Goal: Task Accomplishment & Management: Manage account settings

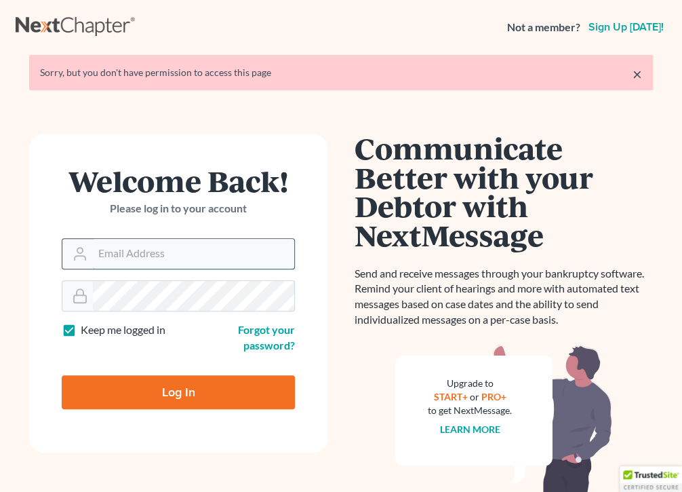
click at [178, 255] on input "Email Address" at bounding box center [193, 254] width 201 height 30
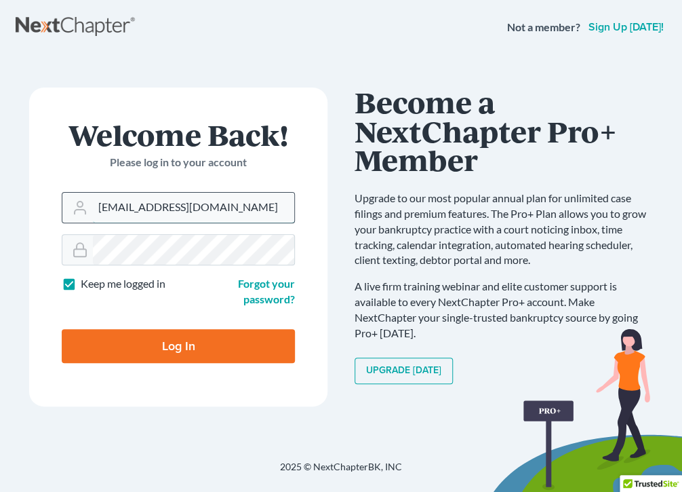
type input "[EMAIL_ADDRESS][DOMAIN_NAME]"
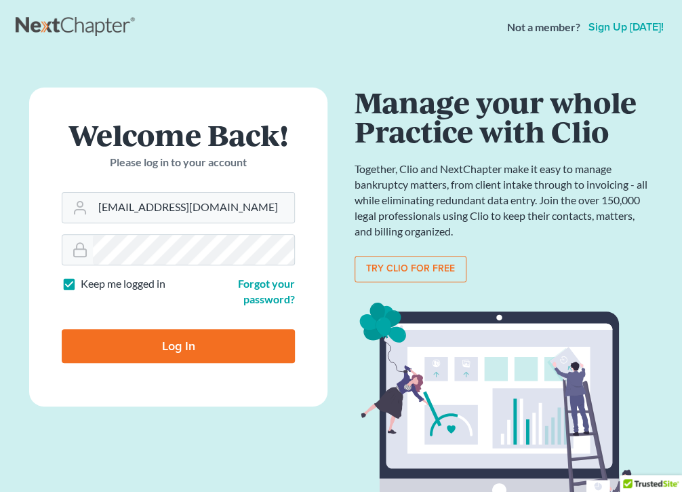
click at [141, 342] on input "Log In" at bounding box center [178, 346] width 233 height 34
type input "Thinking..."
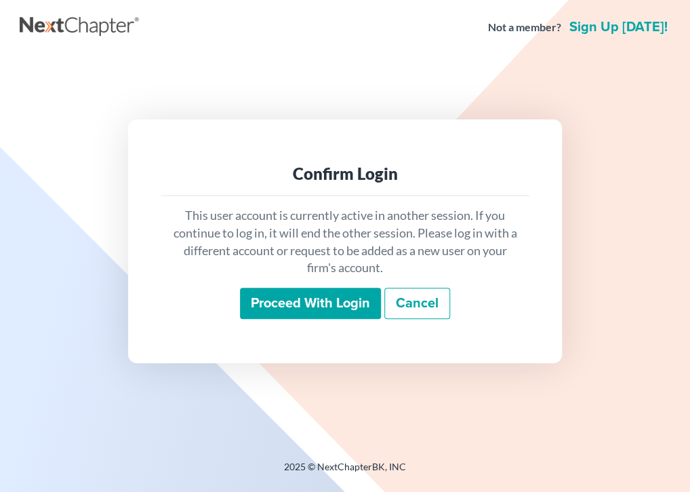
click at [420, 299] on link "Cancel" at bounding box center [417, 303] width 66 height 31
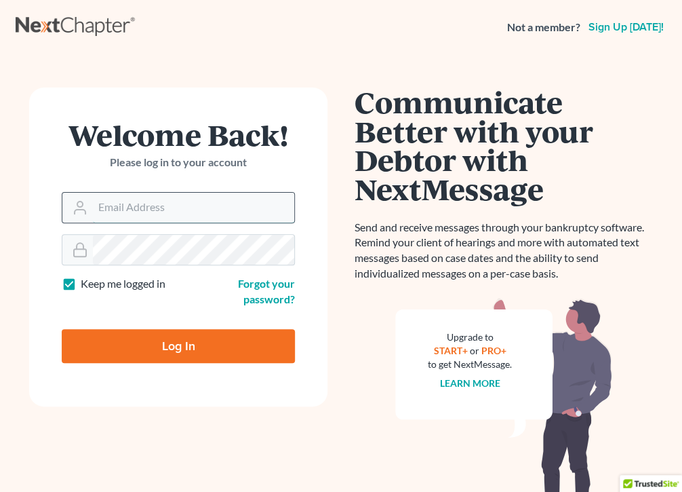
click at [210, 205] on input "Email Address" at bounding box center [193, 208] width 201 height 30
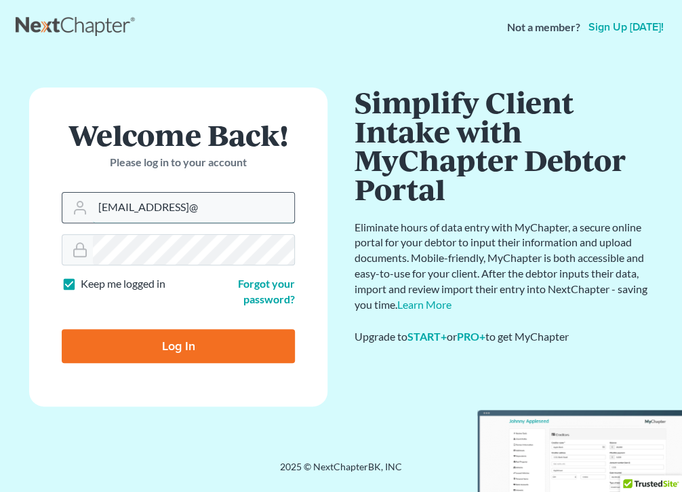
type input "[EMAIL_ADDRESS]@"
click at [62, 329] on input "Log In" at bounding box center [178, 346] width 233 height 34
type input "Thinking..."
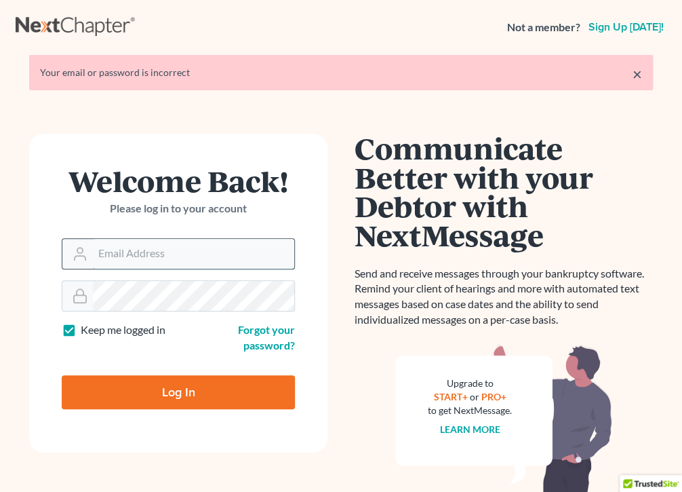
click at [183, 256] on input "Email Address" at bounding box center [193, 254] width 201 height 30
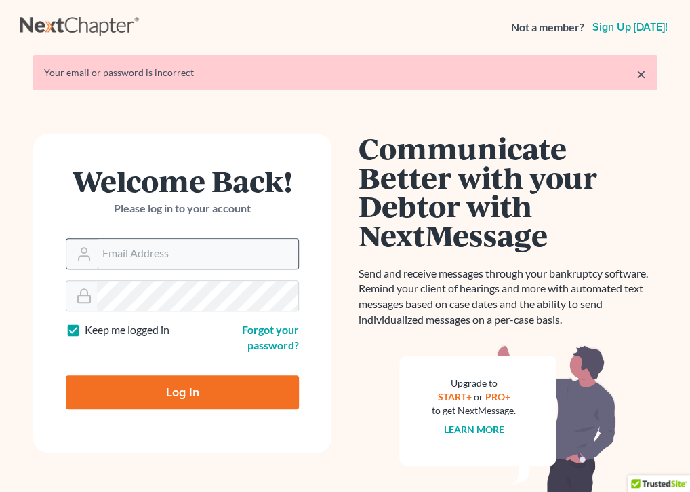
type input "[EMAIL_ADDRESS][DOMAIN_NAME]"
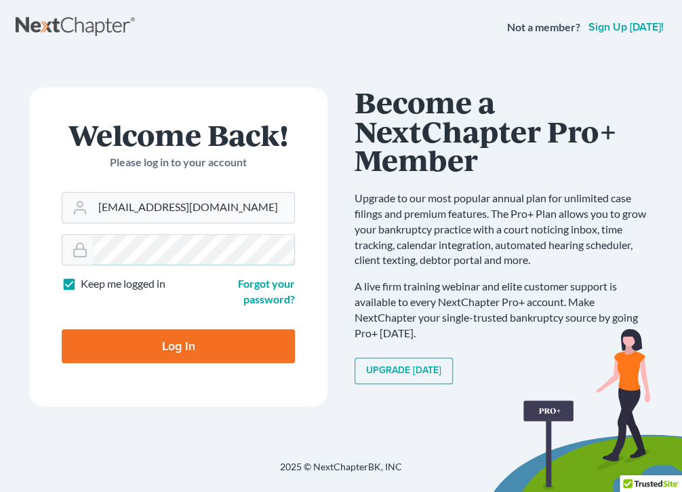
click at [62, 329] on input "Log In" at bounding box center [178, 346] width 233 height 34
type input "Thinking..."
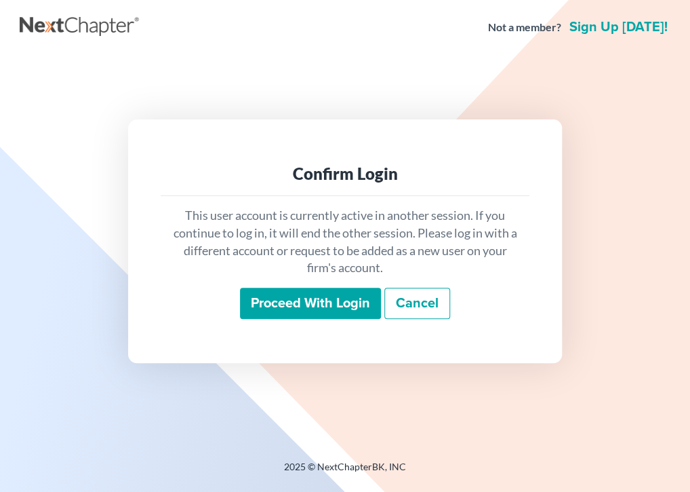
click at [431, 300] on link "Cancel" at bounding box center [417, 303] width 66 height 31
